Goal: Task Accomplishment & Management: Use online tool/utility

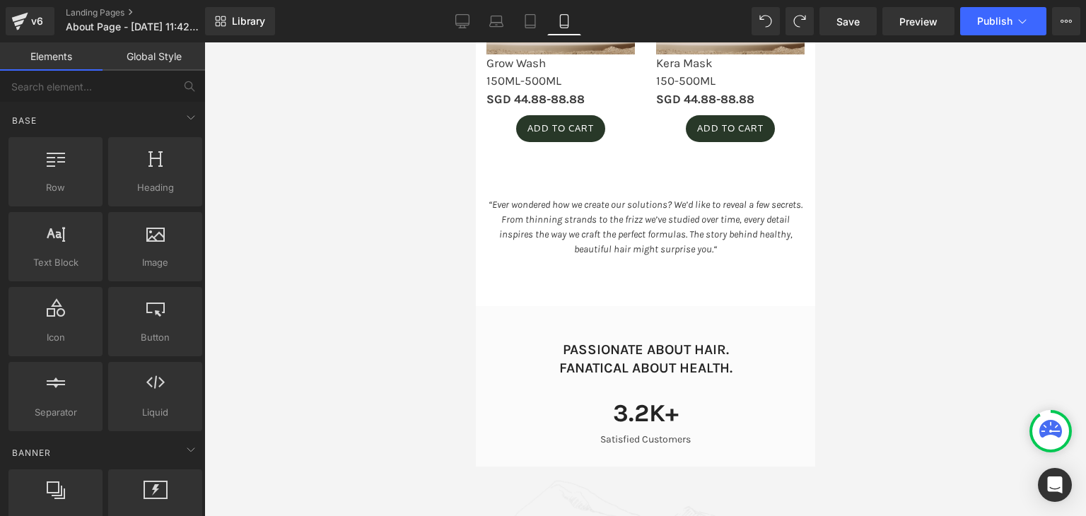
scroll to position [2081, 0]
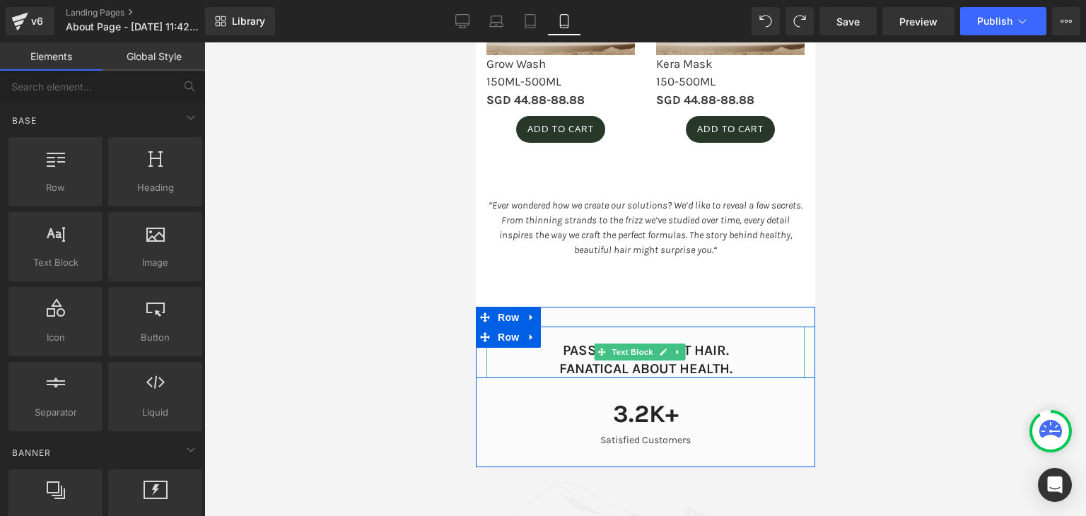
click at [718, 378] on p "PASSIONATE ABOUT HAIR. FANATICAL ABOUT HEALTH." at bounding box center [645, 360] width 318 height 37
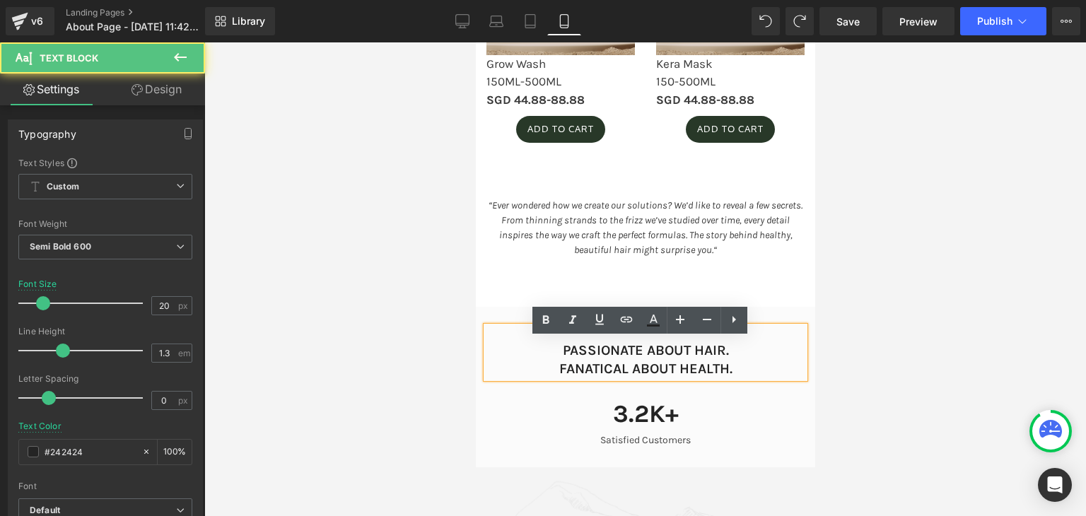
click at [677, 378] on p "PASSIONATE ABOUT HAIR. FANATICAL ABOUT HEALTH." at bounding box center [645, 360] width 318 height 37
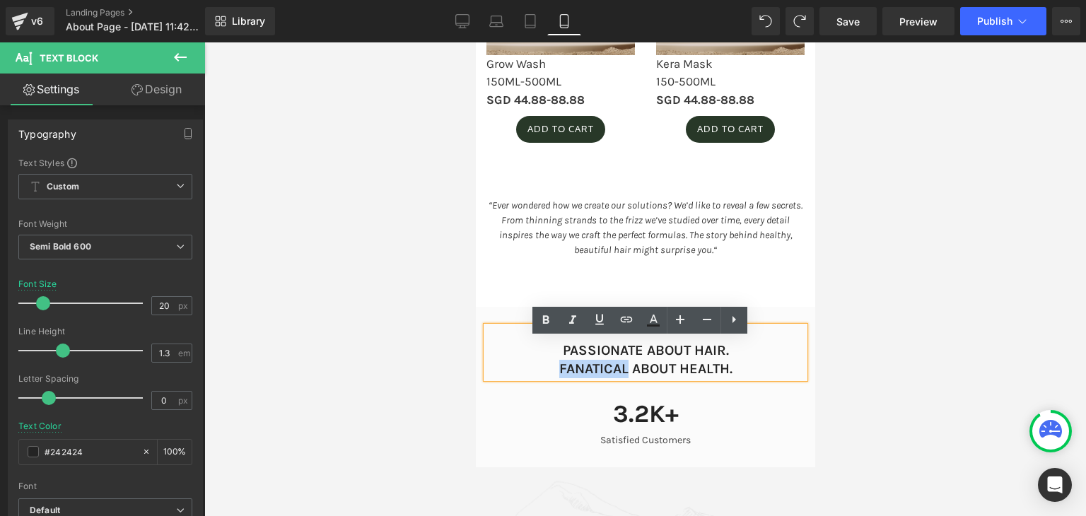
drag, startPoint x: 622, startPoint y: 380, endPoint x: 553, endPoint y: 385, distance: 69.5
click at [553, 378] on p "PASSIONATE ABOUT HAIR. FANATICAL ABOUT HEALTH." at bounding box center [645, 360] width 318 height 37
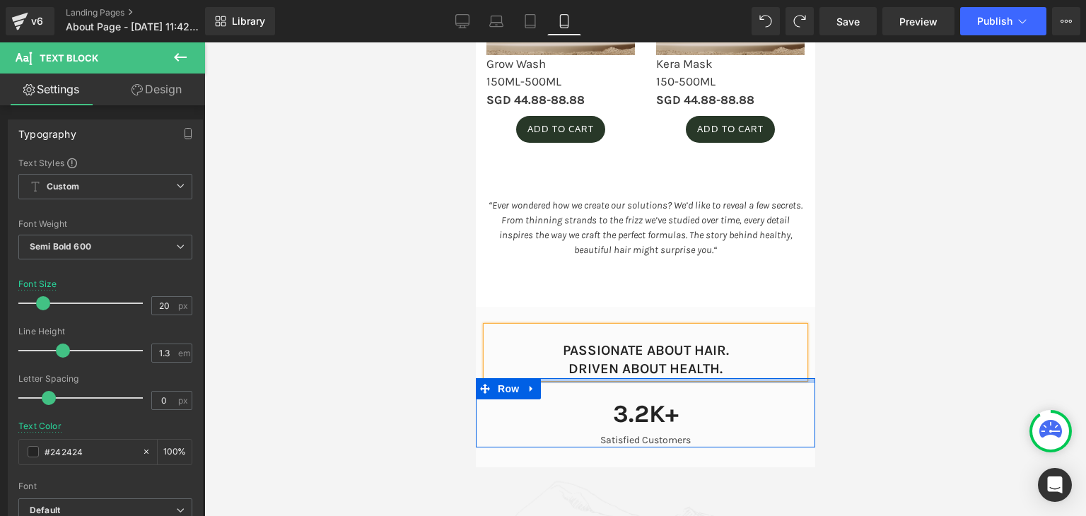
click at [657, 383] on div at bounding box center [644, 380] width 339 height 5
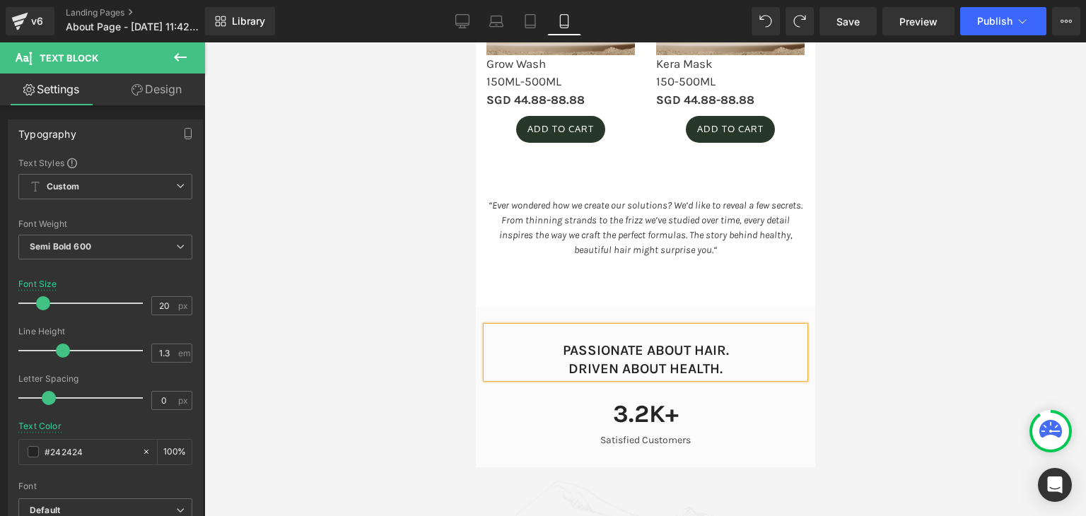
click at [660, 378] on p "PASSIONATE ABOUT HAIR. DRIVEN ABOUT HEALTH." at bounding box center [645, 360] width 318 height 37
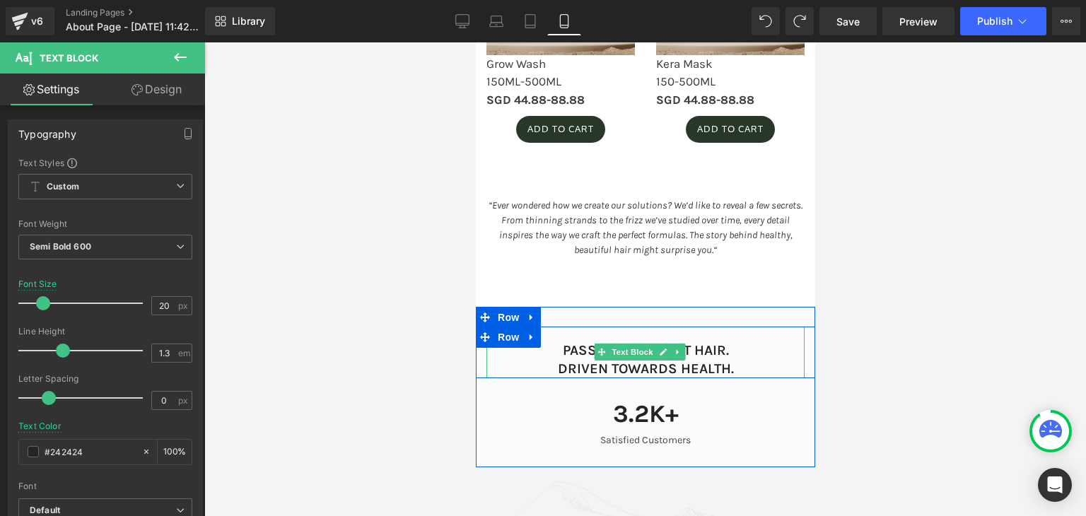
click at [914, 345] on div at bounding box center [645, 279] width 882 height 474
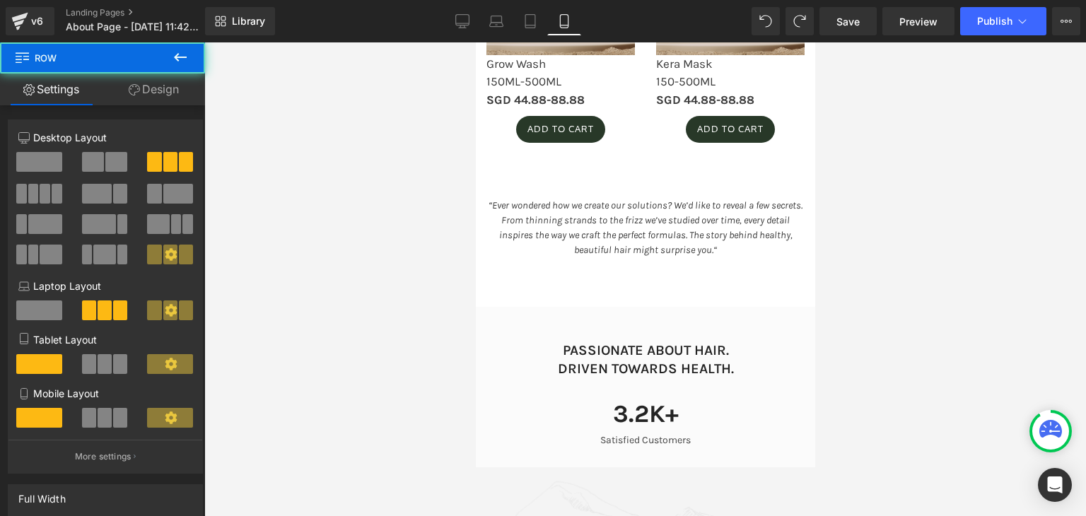
drag, startPoint x: 108, startPoint y: 426, endPoint x: 6, endPoint y: 141, distance: 302.0
click at [108, 426] on span at bounding box center [105, 418] width 14 height 20
click at [21, 421] on span at bounding box center [39, 418] width 46 height 20
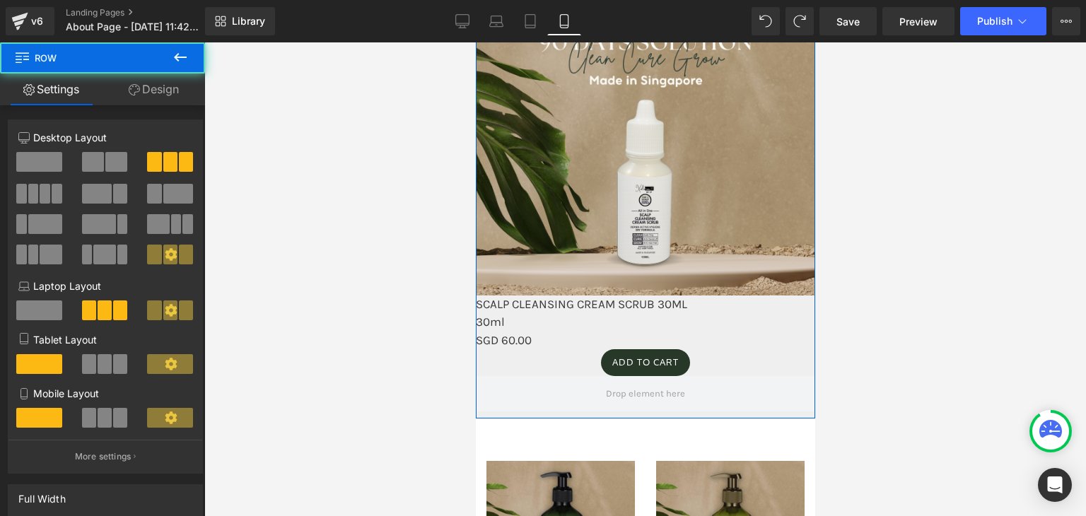
drag, startPoint x: 170, startPoint y: 322, endPoint x: 212, endPoint y: 266, distance: 70.2
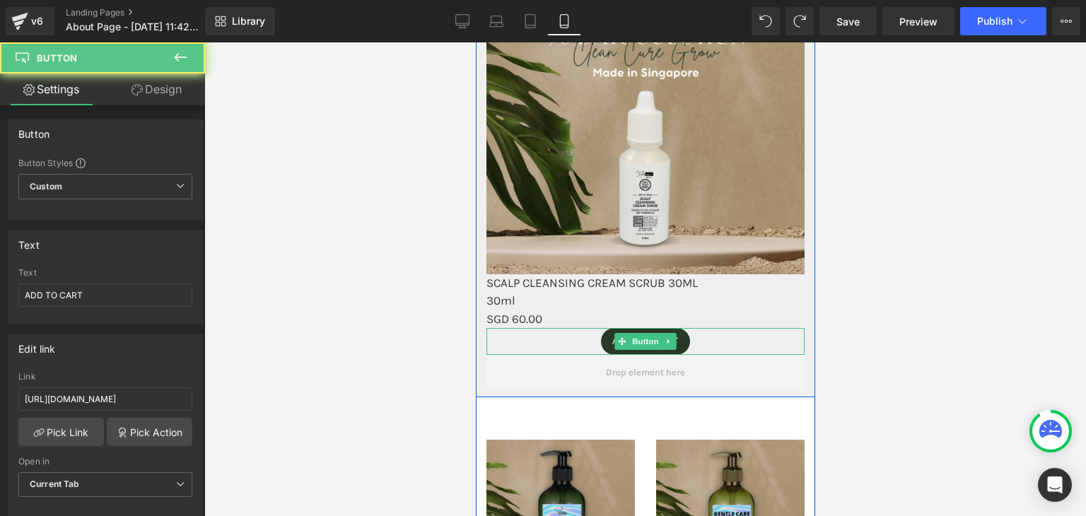
click at [797, 355] on div "ADD TO CART Button" at bounding box center [645, 341] width 318 height 27
click at [152, 93] on link "Design" at bounding box center [156, 90] width 103 height 32
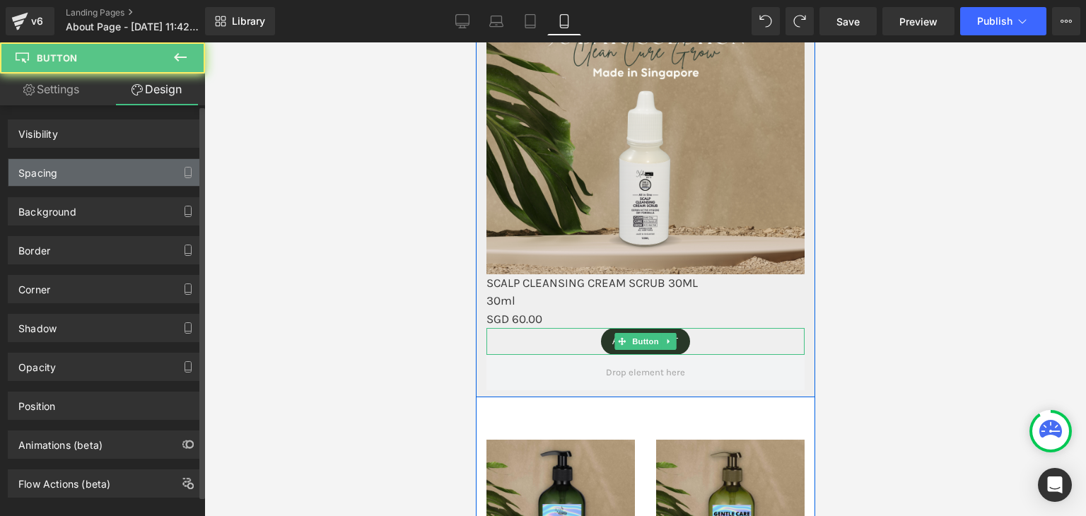
click at [71, 176] on div "Spacing" at bounding box center [105, 172] width 194 height 27
click at [184, 173] on icon "button" at bounding box center [187, 172] width 11 height 11
click at [177, 170] on button "button" at bounding box center [188, 172] width 23 height 27
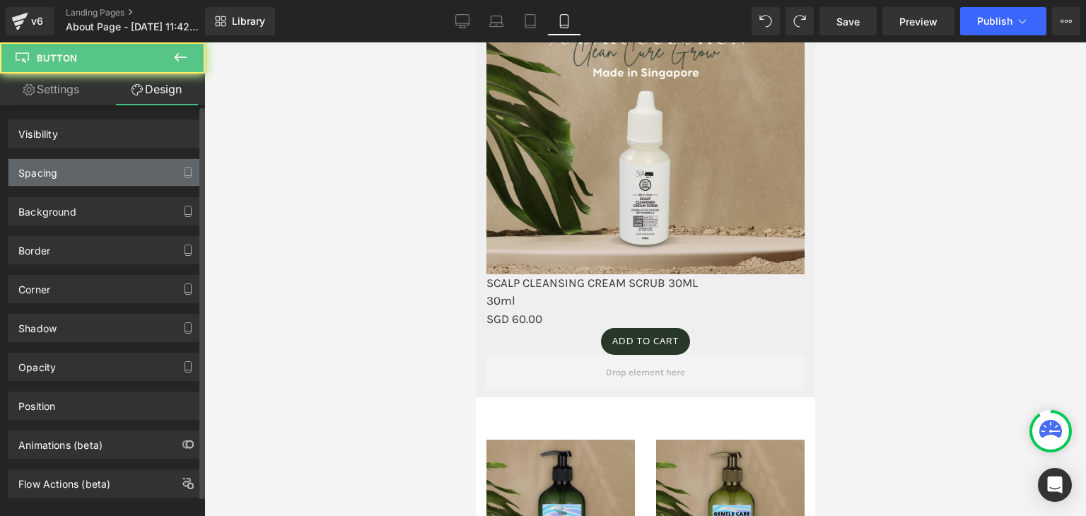
click at [144, 179] on div "Spacing" at bounding box center [105, 172] width 194 height 27
click at [159, 182] on div "Spacing" at bounding box center [105, 172] width 194 height 27
click at [145, 176] on div "Spacing" at bounding box center [105, 172] width 194 height 27
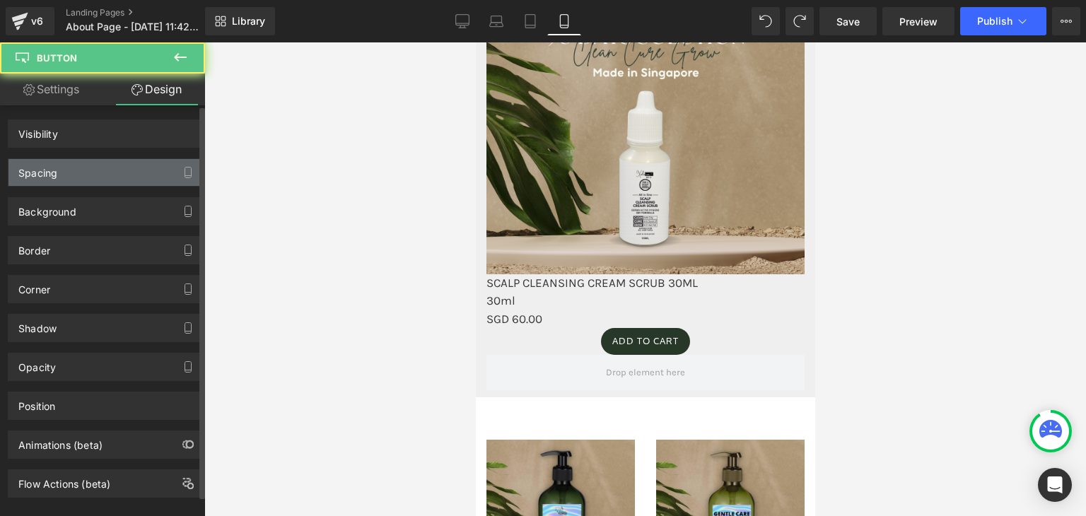
click at [145, 176] on div "Spacing" at bounding box center [105, 172] width 194 height 27
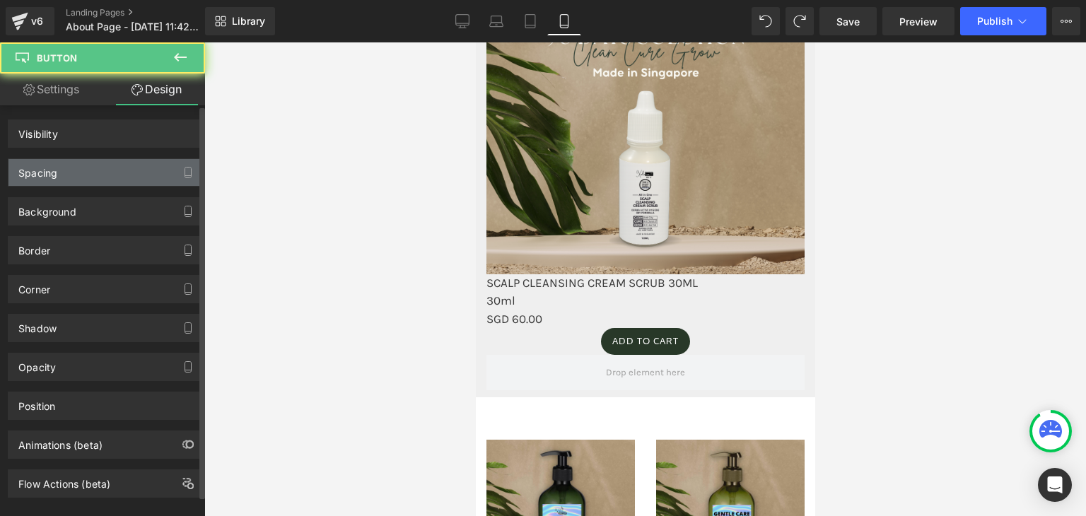
click at [145, 176] on div "Spacing" at bounding box center [105, 172] width 194 height 27
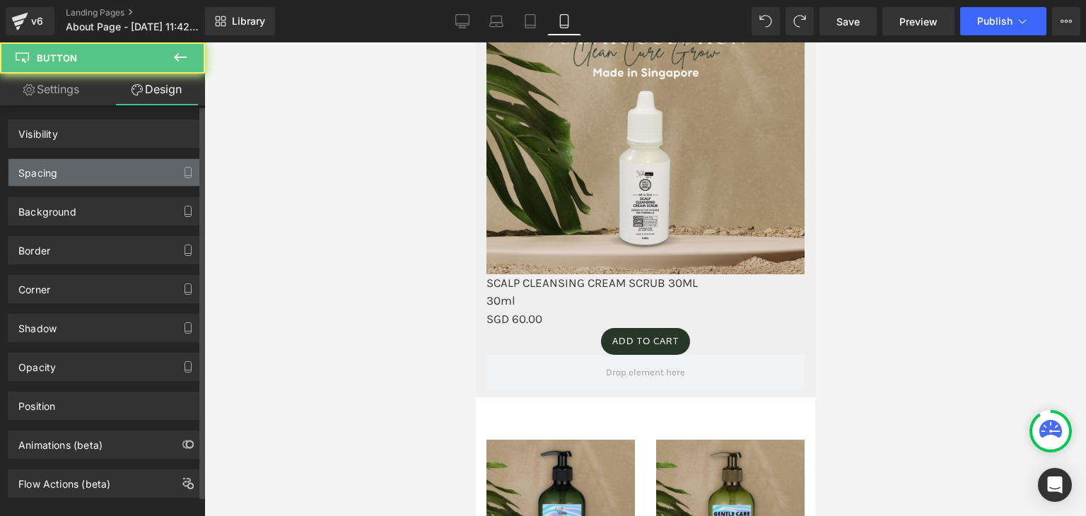
click at [145, 176] on div "Spacing" at bounding box center [105, 172] width 194 height 27
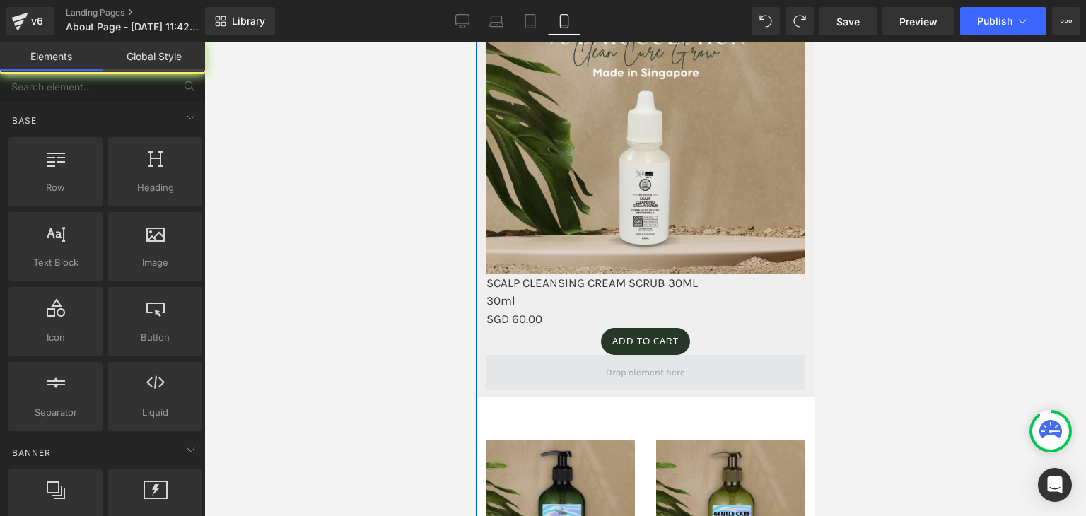
click at [764, 390] on span at bounding box center [645, 372] width 318 height 35
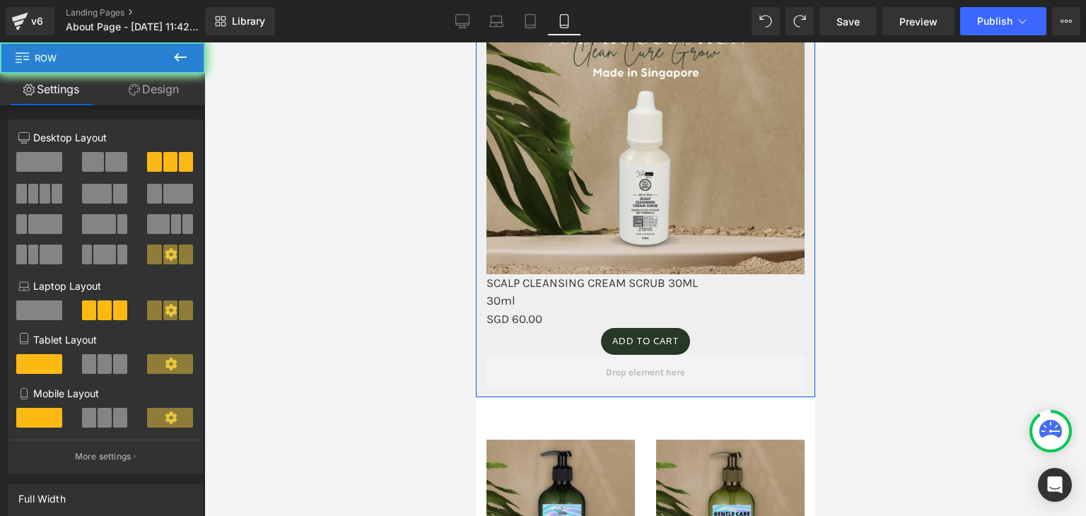
click at [158, 78] on link "Design" at bounding box center [154, 90] width 103 height 32
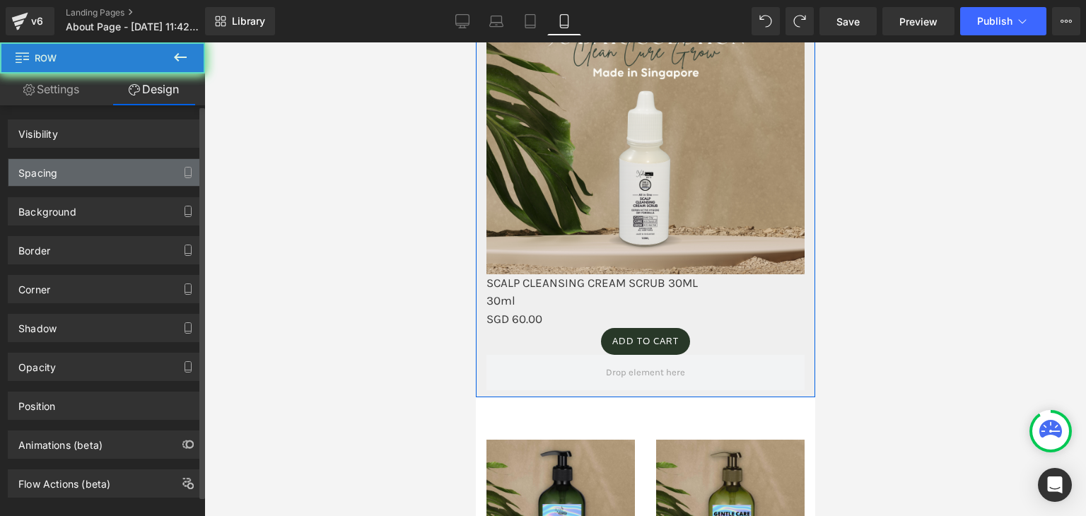
click at [119, 169] on div "Spacing" at bounding box center [105, 172] width 194 height 27
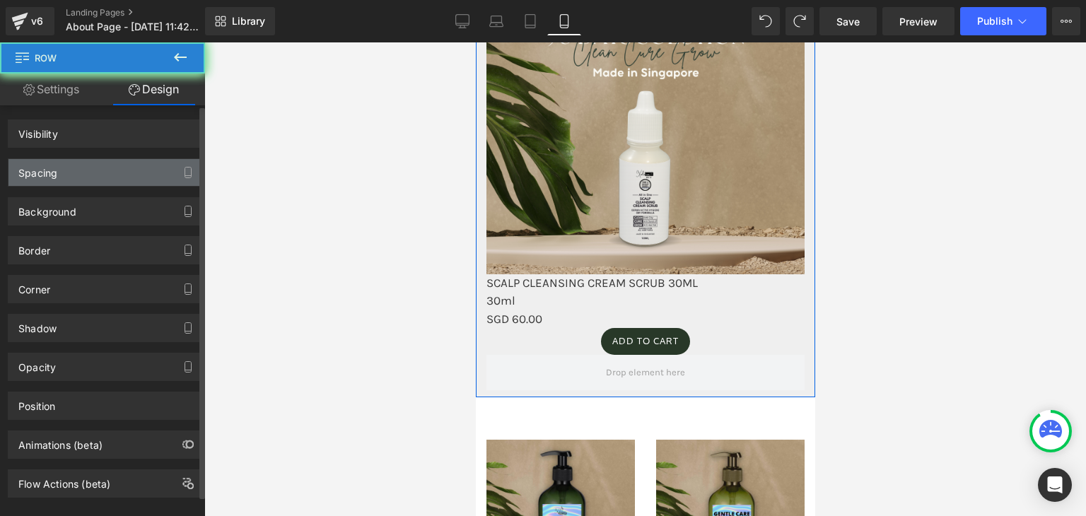
click at [119, 169] on div "Spacing" at bounding box center [105, 172] width 194 height 27
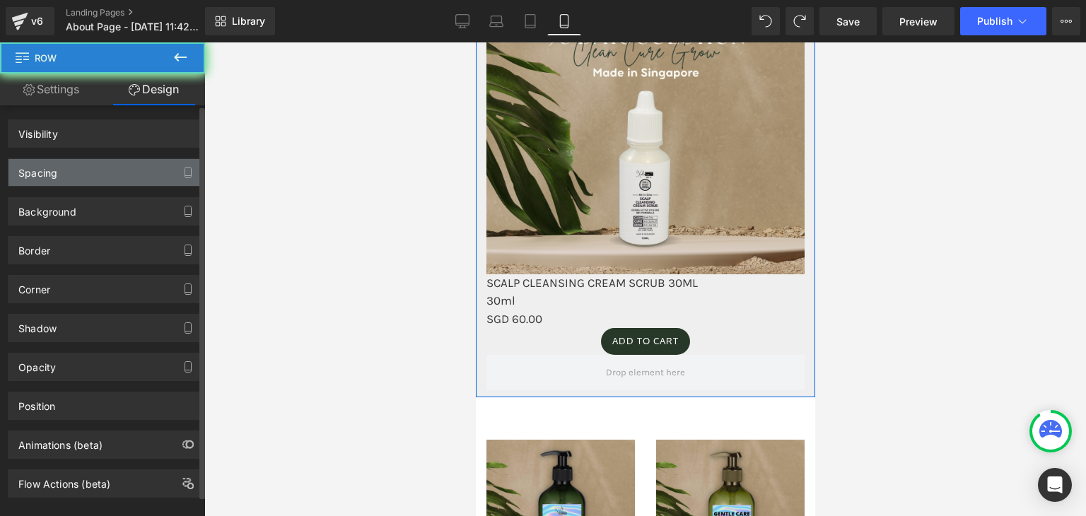
click at [119, 169] on div "Spacing" at bounding box center [105, 172] width 194 height 27
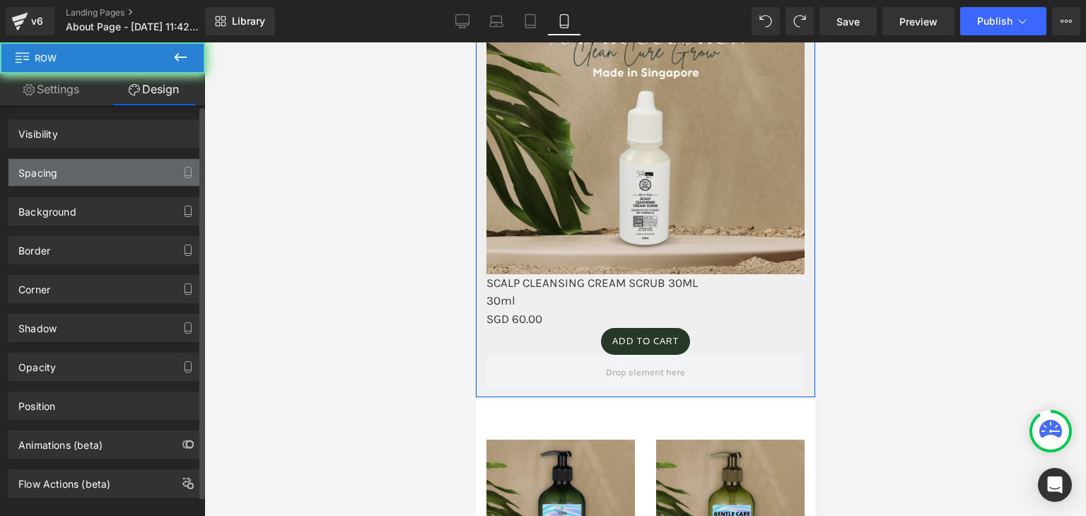
click at [119, 169] on div "Spacing" at bounding box center [105, 172] width 194 height 27
click at [184, 176] on icon "button" at bounding box center [187, 172] width 11 height 11
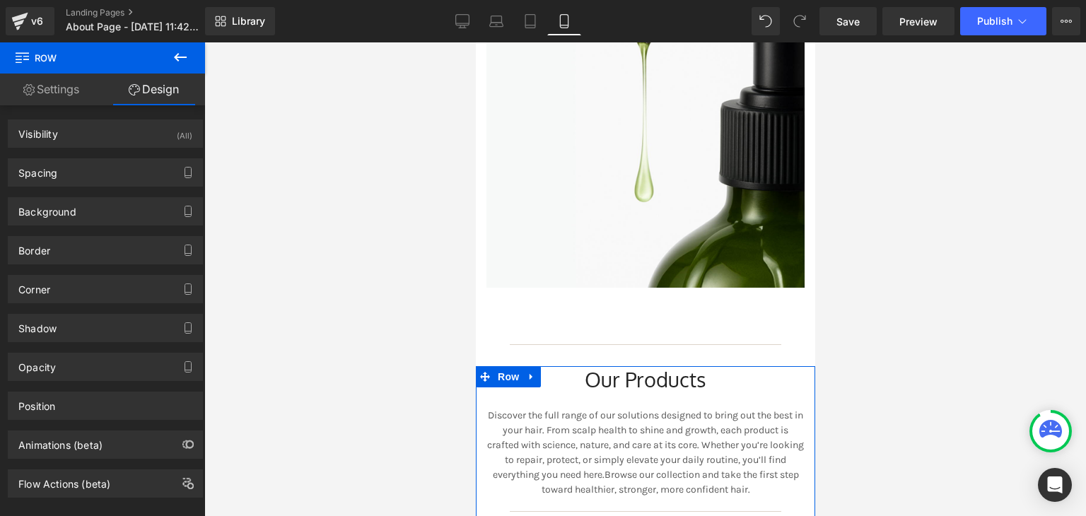
scroll to position [0, 0]
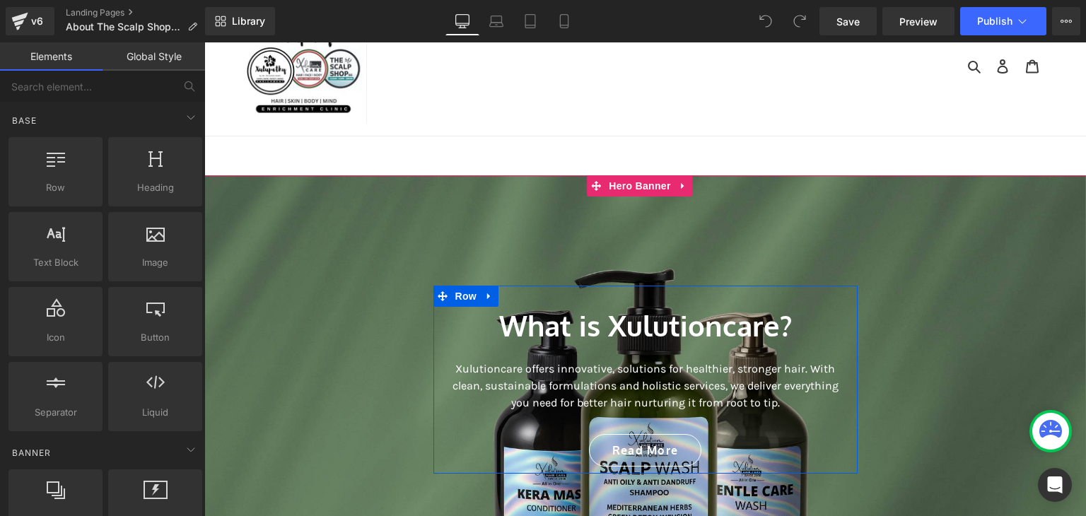
scroll to position [102, 0]
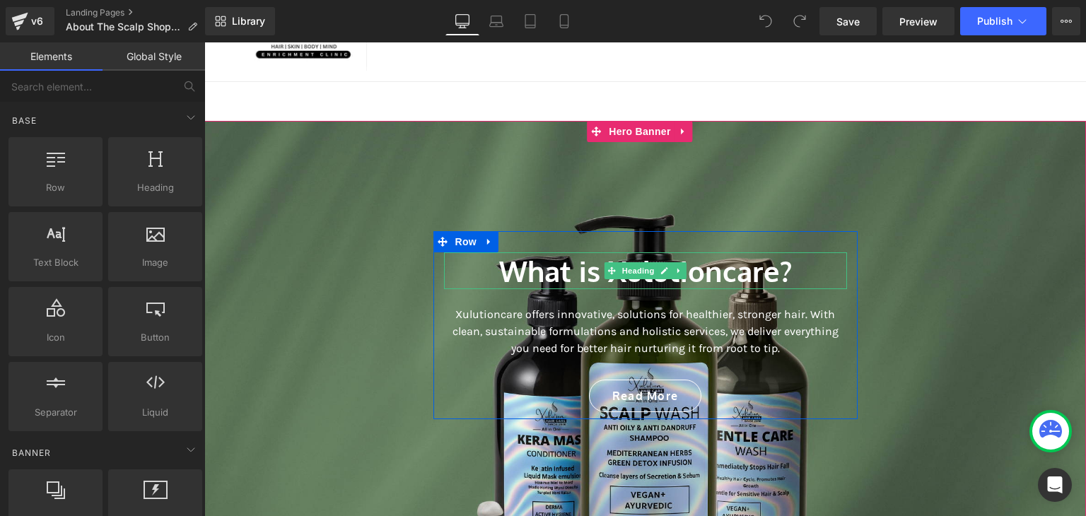
click at [803, 262] on h2 "What is Xulutioncare?" at bounding box center [645, 270] width 403 height 37
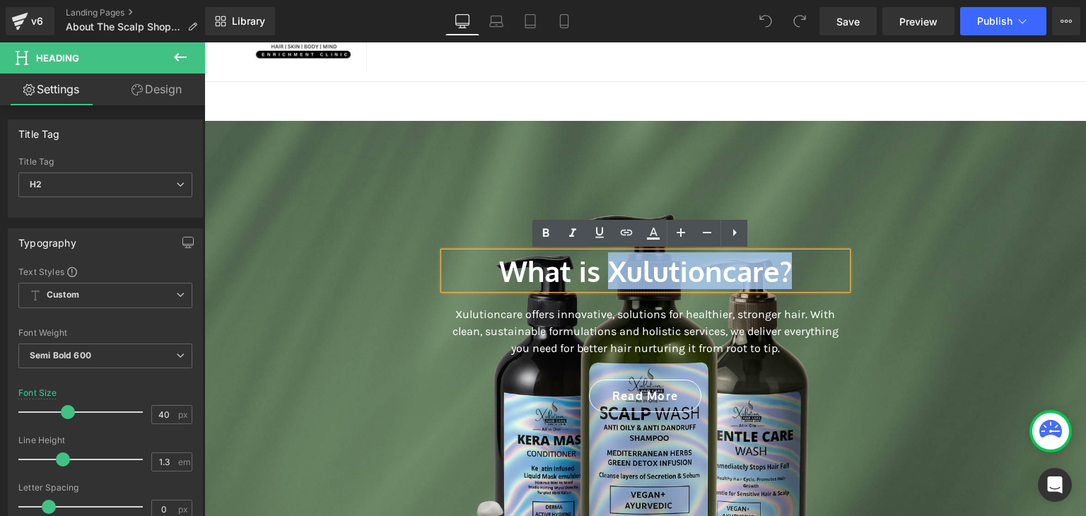
drag, startPoint x: 803, startPoint y: 262, endPoint x: 609, endPoint y: 258, distance: 193.8
click at [609, 258] on h2 "What is Xulutioncare?" at bounding box center [645, 270] width 403 height 37
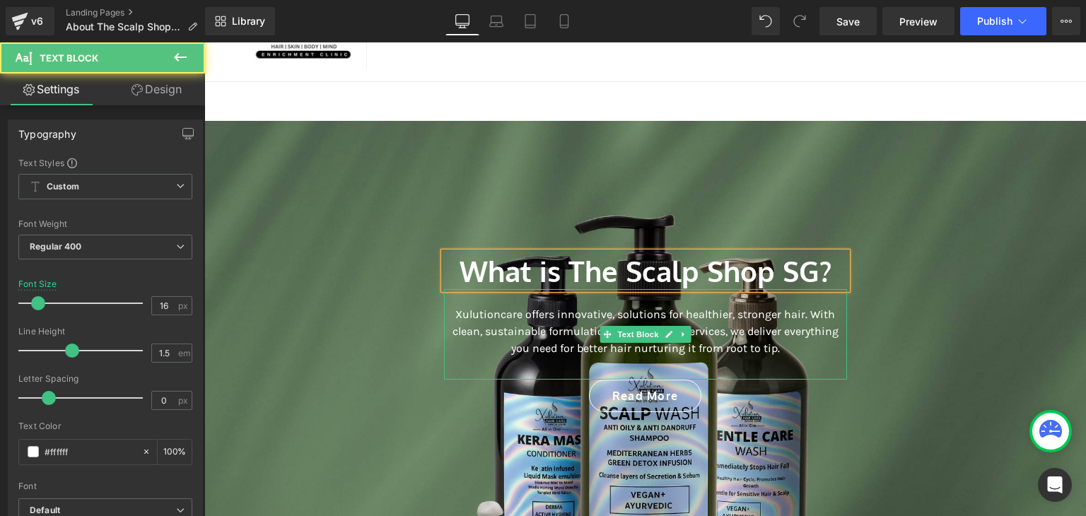
click at [755, 357] on div "Xulutioncare offers innovative, solutions for healthier, stronger hair. With cl…" at bounding box center [645, 334] width 403 height 91
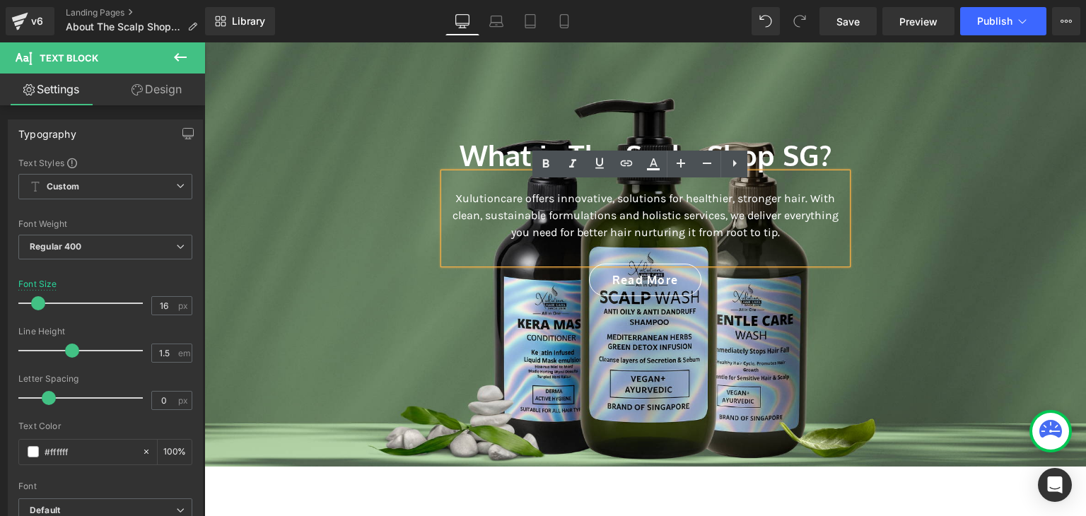
scroll to position [221, 0]
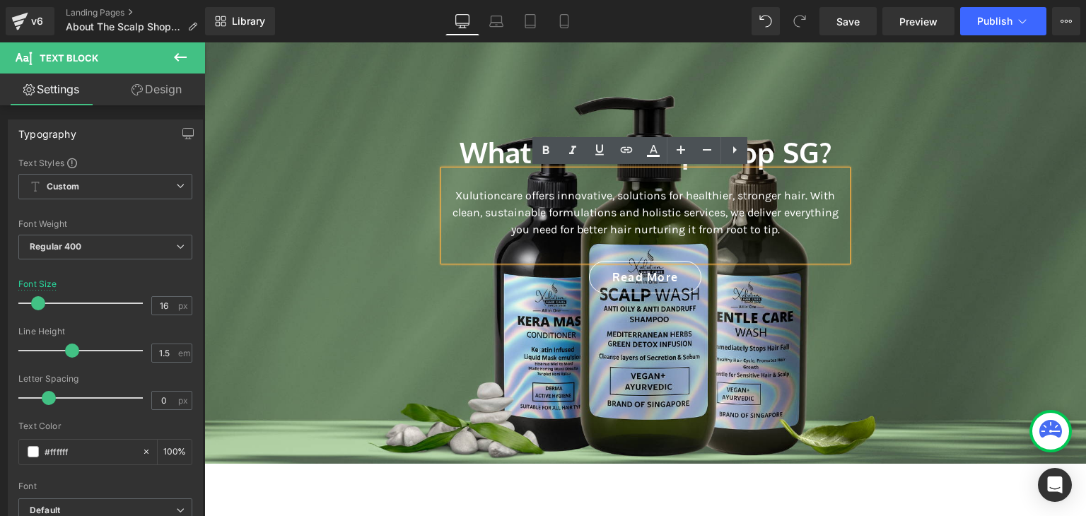
click at [909, 352] on div at bounding box center [645, 233] width 882 height 462
